Goal: Check status: Check status

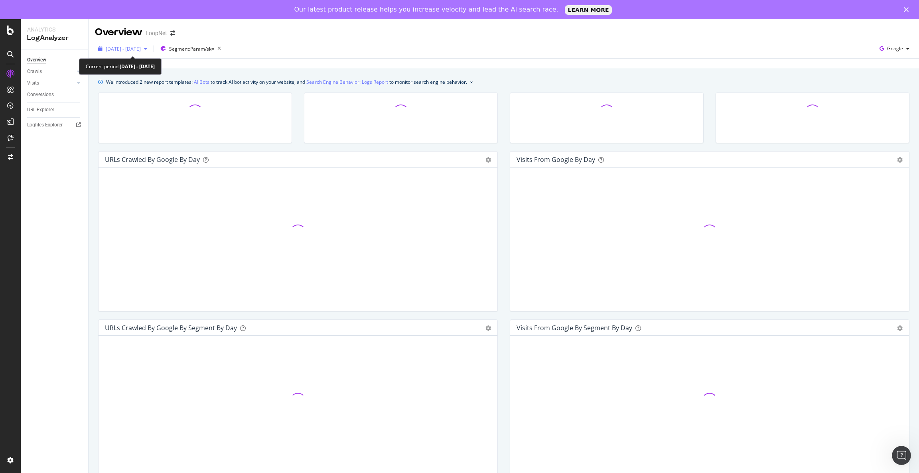
click at [141, 49] on span "[DATE] - [DATE]" at bounding box center [123, 48] width 35 height 7
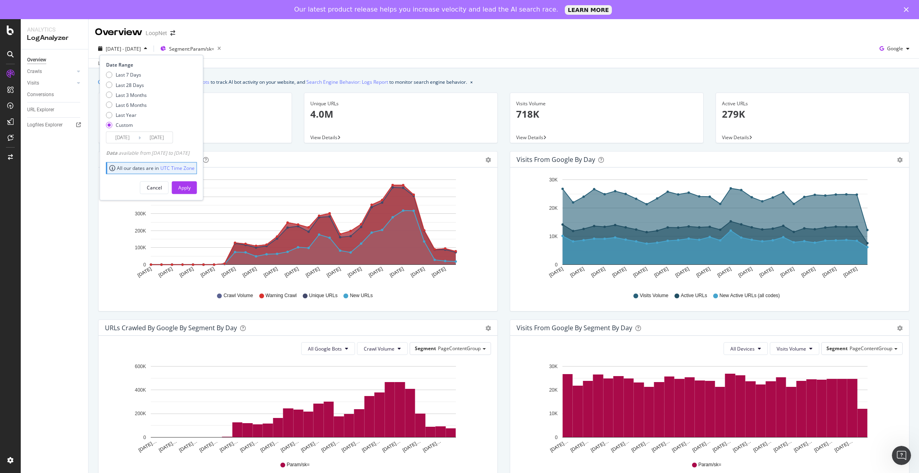
click at [133, 88] on div "Last 7 Days Last 28 Days Last 3 Months Last 6 Months Last Year Custom" at bounding box center [126, 101] width 41 height 60
click at [137, 83] on div "Last 28 Days" at bounding box center [130, 84] width 28 height 7
type input "[DATE]"
click at [191, 188] on div "Apply" at bounding box center [184, 187] width 12 height 7
